Goal: Task Accomplishment & Management: Use online tool/utility

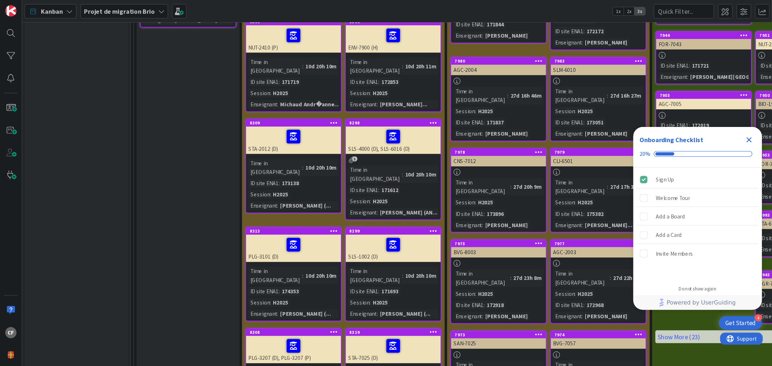
scroll to position [2172, 0]
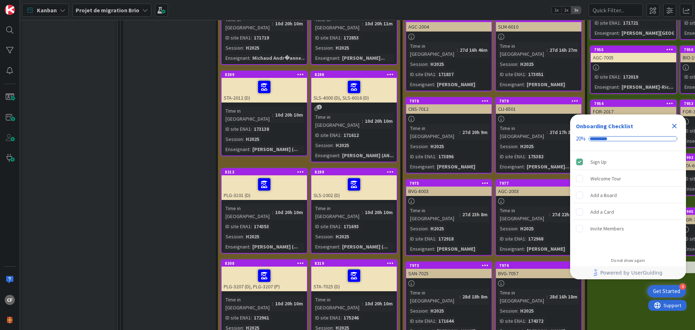
click at [194, 121] on div "Backlog Une carte contenant les cours à migrer durant ce train dans la liste de…" at bounding box center [169, 27] width 93 height 1161
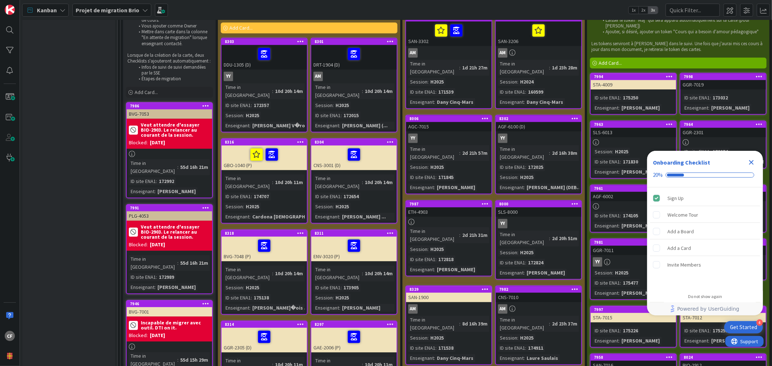
scroll to position [1649, 0]
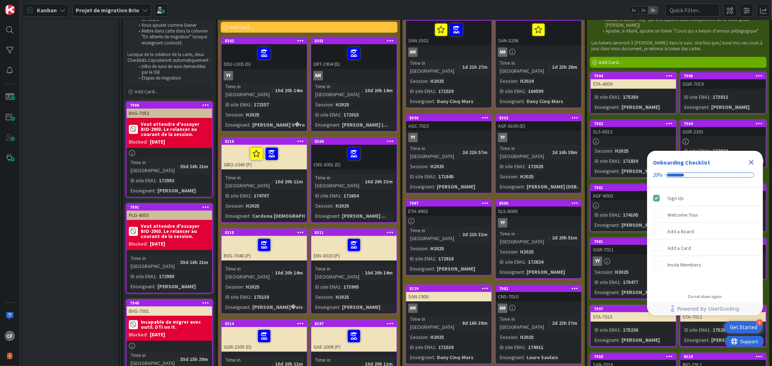
click at [391, 174] on div "Time in Column : 10d 20h 33m ID site ENA1 : 172654 Session : H2025 Enseignant :…" at bounding box center [353, 197] width 81 height 46
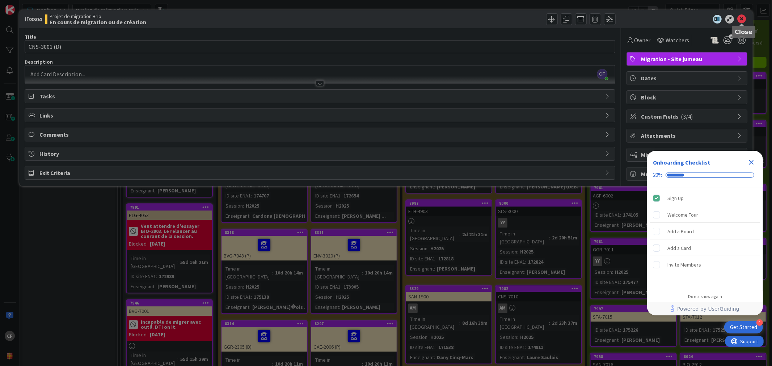
click at [695, 17] on icon at bounding box center [742, 19] width 9 height 9
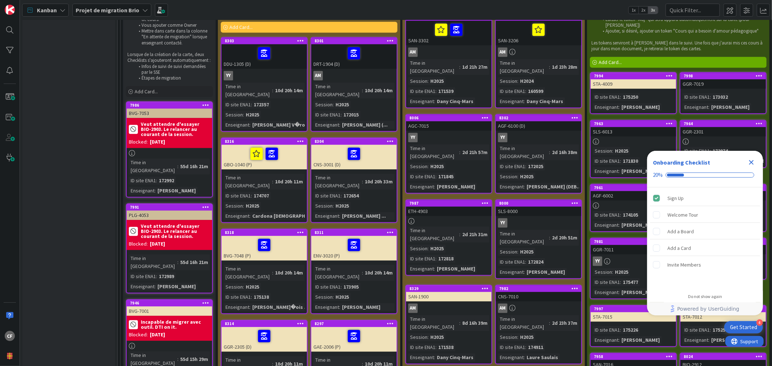
click at [695, 163] on icon "Close Checklist" at bounding box center [751, 162] width 5 height 5
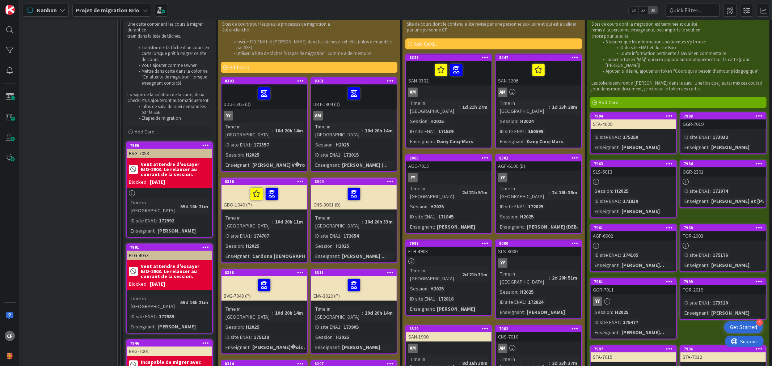
scroll to position [1568, 0]
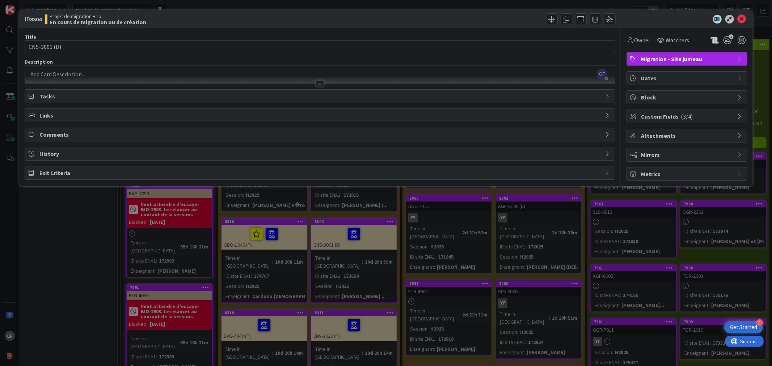
drag, startPoint x: 373, startPoint y: 236, endPoint x: 743, endPoint y: 17, distance: 429.7
click at [695, 17] on icon at bounding box center [742, 19] width 9 height 9
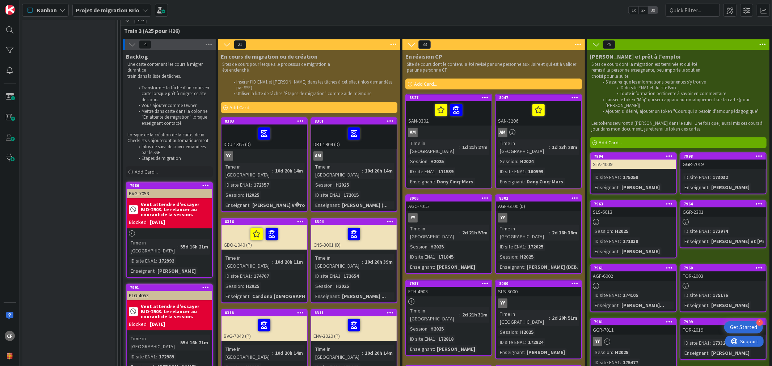
click at [389, 219] on icon at bounding box center [390, 221] width 7 height 5
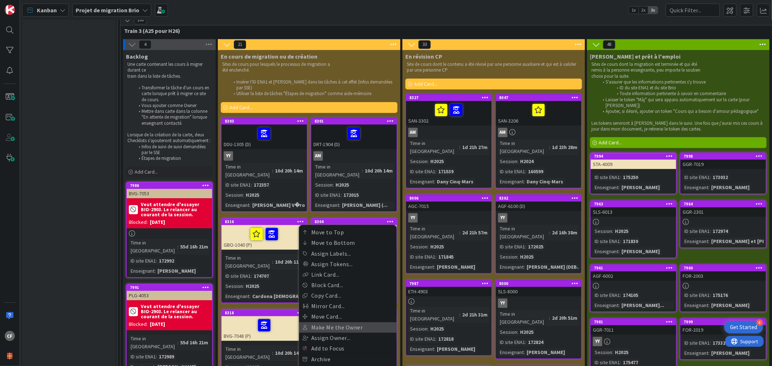
click at [327, 322] on link "Make Me the Owner" at bounding box center [348, 327] width 98 height 10
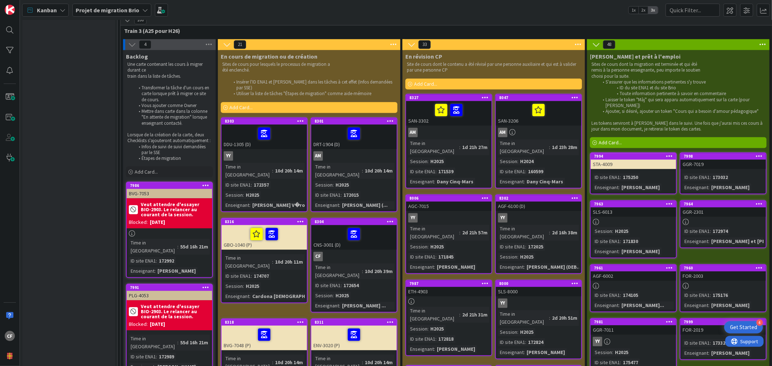
click at [250, 151] on div "YY" at bounding box center [264, 155] width 85 height 9
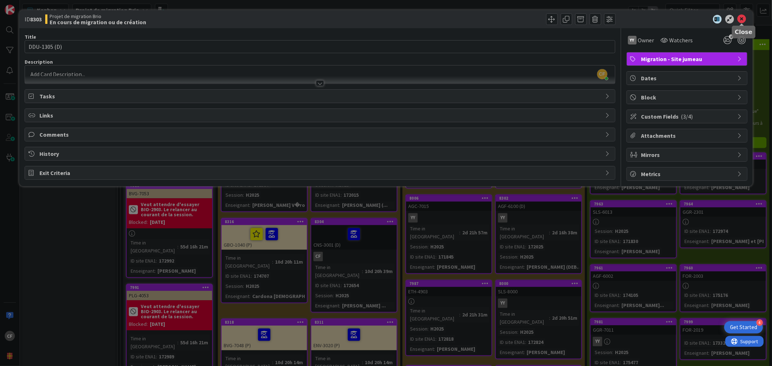
click at [695, 15] on icon at bounding box center [742, 19] width 9 height 9
